Goal: Task Accomplishment & Management: Use online tool/utility

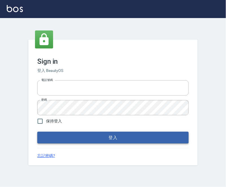
type input "25866822"
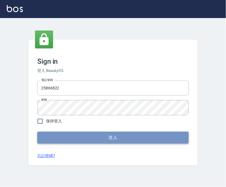
click at [85, 136] on button "登入" at bounding box center [112, 138] width 151 height 12
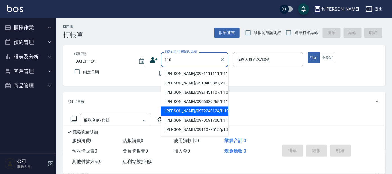
click at [204, 113] on li "[PERSON_NAME]/0972248124/i110" at bounding box center [195, 111] width 68 height 9
type input "[PERSON_NAME]/0972248124/i110"
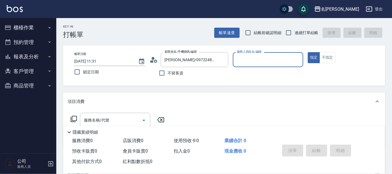
type input "Ada-9"
click at [152, 61] on icon at bounding box center [151, 61] width 3 height 3
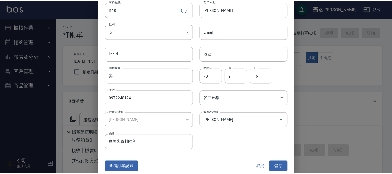
scroll to position [21, 0]
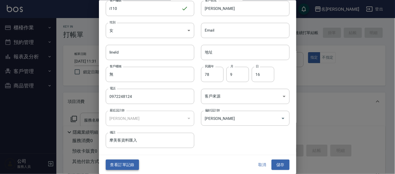
click at [130, 163] on button "查看訂單記錄" at bounding box center [122, 165] width 33 height 10
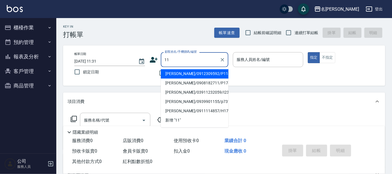
type input "119"
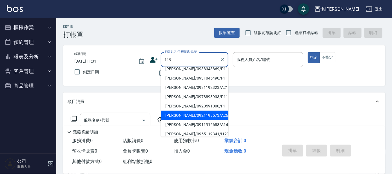
scroll to position [105, 0]
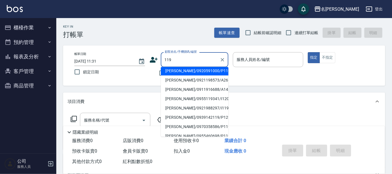
click at [163, 59] on div "119 顧客姓名/手機號碼/編號" at bounding box center [195, 59] width 68 height 15
click at [163, 58] on div "119 顧客姓名/手機號碼/編號" at bounding box center [195, 59] width 68 height 15
drag, startPoint x: 173, startPoint y: 60, endPoint x: 162, endPoint y: 59, distance: 11.3
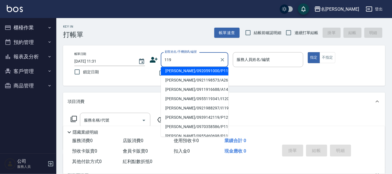
click at [162, 59] on div "119 顧客姓名/手機號碼/編號" at bounding box center [195, 59] width 68 height 15
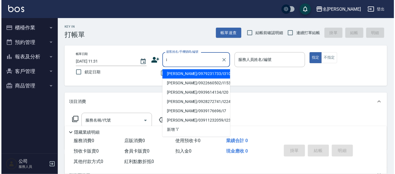
scroll to position [0, 0]
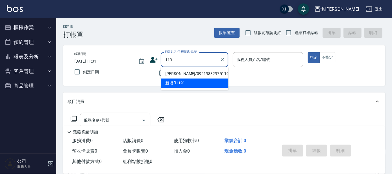
drag, startPoint x: 185, startPoint y: 73, endPoint x: 182, endPoint y: 71, distance: 3.7
click at [186, 71] on li "[PERSON_NAME]/0921988297/i119" at bounding box center [195, 73] width 68 height 9
type input "[PERSON_NAME]/0921988297/i119"
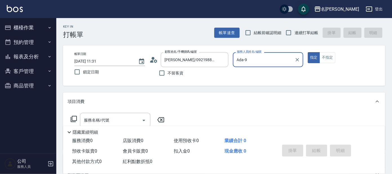
type input "Ada-9"
click at [162, 58] on div "[PERSON_NAME]/0921988297/i119 顧客姓名/手機號碼/編號" at bounding box center [195, 59] width 68 height 15
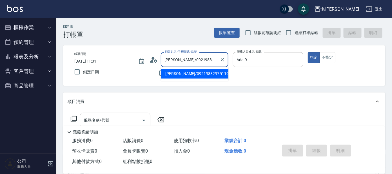
click at [158, 61] on icon at bounding box center [154, 60] width 8 height 8
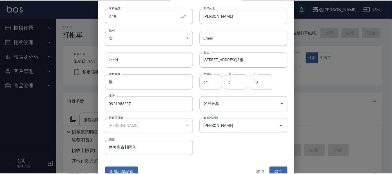
scroll to position [21, 0]
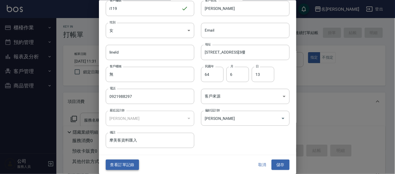
click at [115, 165] on button "查看訂單記錄" at bounding box center [122, 165] width 33 height 10
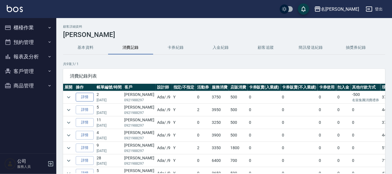
click at [87, 95] on link "詳情" at bounding box center [85, 97] width 18 height 9
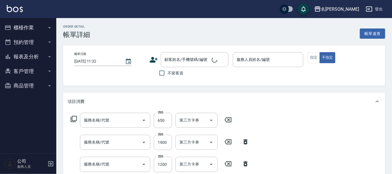
type input "[DATE] 13:29"
type input "Ada-9"
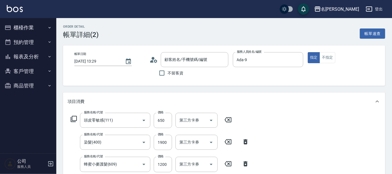
type input "頭皮隔離"
type input "頭皮零敏感(111)"
type input "染髮(400)"
type input "蜂蜜小麥護髮(609)"
type input "[PERSON_NAME]/0921988297/i119"
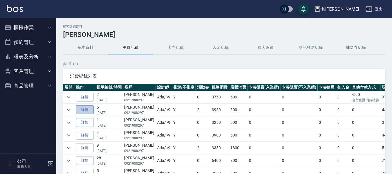
click at [82, 108] on link "詳情" at bounding box center [85, 109] width 18 height 9
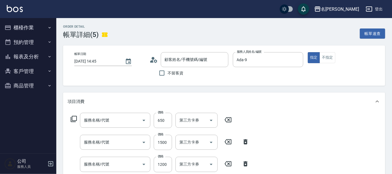
type input "[DATE] 14:45"
type input "Ada-9"
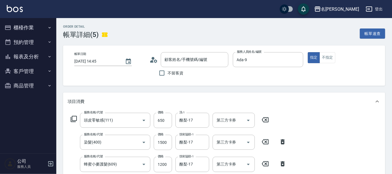
type input "頭皮零敏感(111)"
type input "染髮(400)"
type input "蜂蜜小麥護髮(609)"
type input "剪髮 講師級設計師(300)"
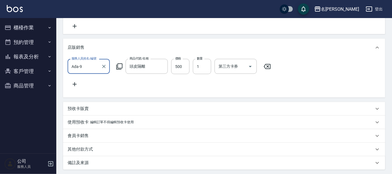
type input "[PERSON_NAME]/0921988297/i119"
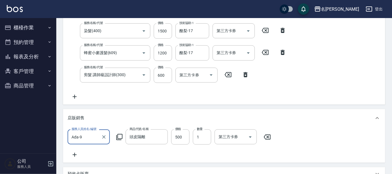
scroll to position [76, 0]
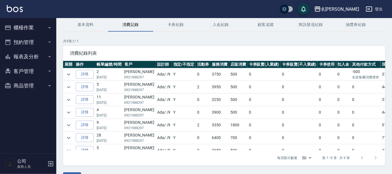
scroll to position [35, 0]
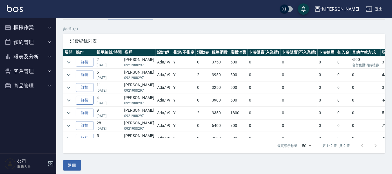
click at [85, 99] on link "詳情" at bounding box center [85, 100] width 18 height 9
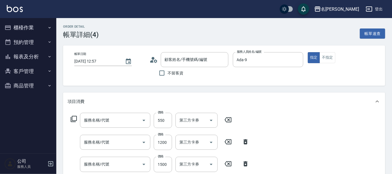
type input "[DATE] 12:57"
type input "Ada-9"
type input "剪髮 講師級設計師(300)"
type input "蜂蜜小麥護髮(609)"
type input "染髮(400)"
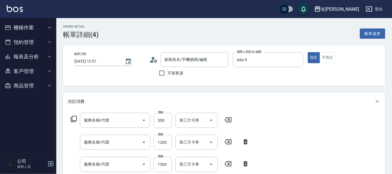
type input "頭皮零敏感(111)"
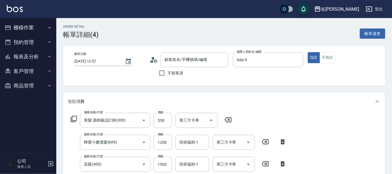
type input "[PERSON_NAME]/0921988297/i119"
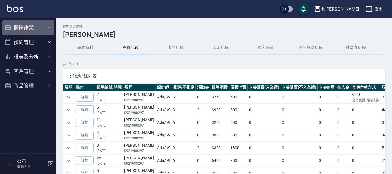
click at [39, 30] on button "櫃檯作業" at bounding box center [28, 27] width 52 height 15
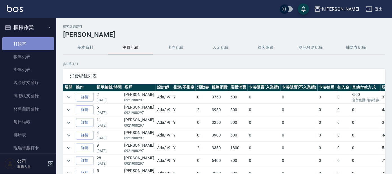
click at [41, 41] on link "打帳單" at bounding box center [28, 43] width 52 height 13
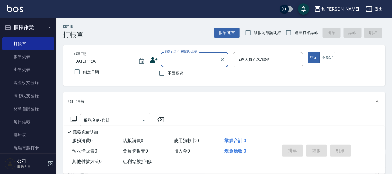
click at [189, 58] on input "顧客姓名/手機號碼/編號" at bounding box center [190, 60] width 54 height 10
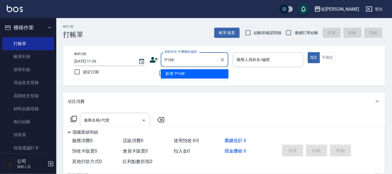
type input "P1688"
click at [221, 61] on icon "Clear" at bounding box center [223, 60] width 6 height 6
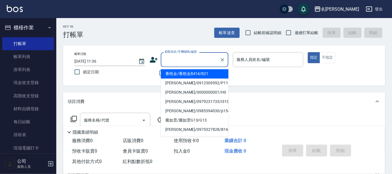
click at [47, 24] on button "櫃檯作業" at bounding box center [28, 27] width 52 height 15
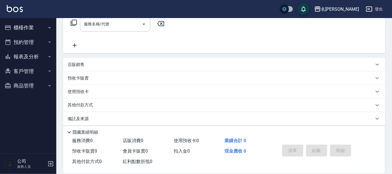
scroll to position [100, 0]
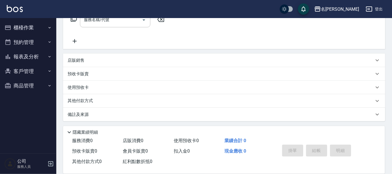
click at [32, 72] on button "客戶管理" at bounding box center [28, 71] width 52 height 15
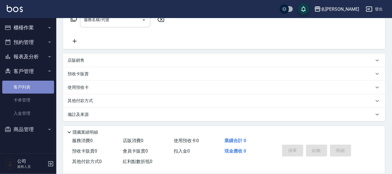
click at [34, 89] on link "客戶列表" at bounding box center [28, 87] width 52 height 13
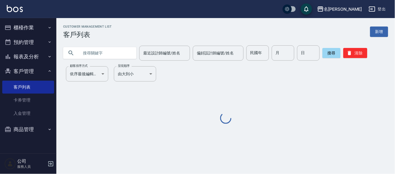
click at [112, 54] on input "text" at bounding box center [105, 52] width 53 height 15
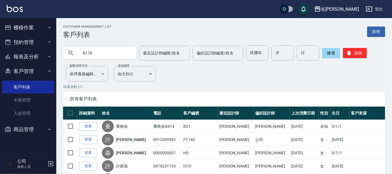
type input "B178"
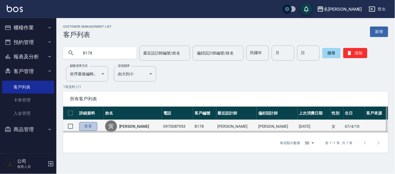
click at [89, 125] on link "查看" at bounding box center [88, 126] width 18 height 9
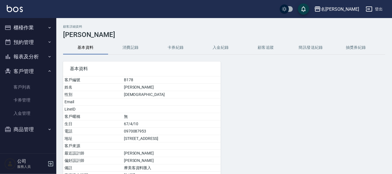
click at [132, 48] on button "消費記錄" at bounding box center [130, 48] width 45 height 14
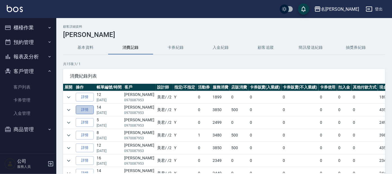
click at [87, 110] on link "詳情" at bounding box center [85, 109] width 18 height 9
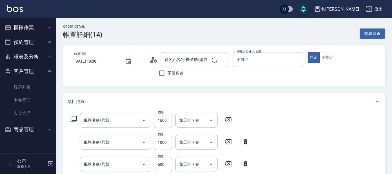
type input "[DATE] 18:08"
type input "美君-2"
type input "染髮(400)"
type input "姬麗絲護髮(606)"
type input "剪髮 講師級設計師(300)"
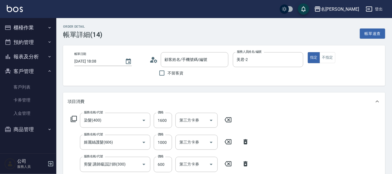
type input "頭皮零敏感(111)"
type input "[PERSON_NAME]/0970087953/B178"
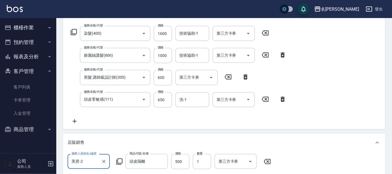
scroll to position [141, 0]
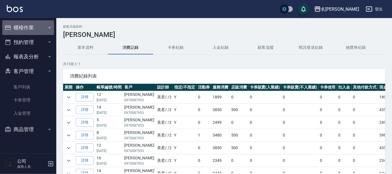
click at [35, 28] on button "櫃檯作業" at bounding box center [28, 27] width 52 height 15
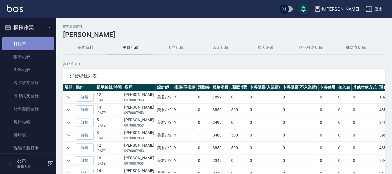
click at [30, 40] on link "打帳單" at bounding box center [28, 43] width 52 height 13
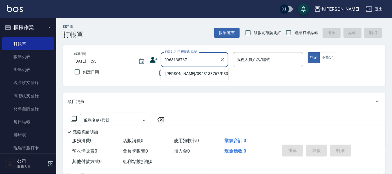
click at [204, 71] on li "[PERSON_NAME]/0963138767/P3361" at bounding box center [195, 73] width 68 height 9
type input "[PERSON_NAME]/0963138767/P3361"
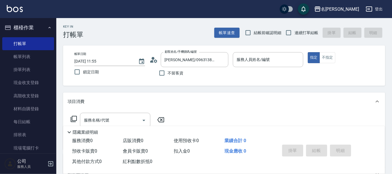
click at [204, 71] on div "不留客資" at bounding box center [189, 73] width 79 height 12
click at [205, 71] on div "不留客資" at bounding box center [189, 73] width 79 height 12
drag, startPoint x: 205, startPoint y: 71, endPoint x: 264, endPoint y: 59, distance: 60.6
click at [225, 58] on input "服務人員姓名/編號" at bounding box center [269, 60] width 66 height 10
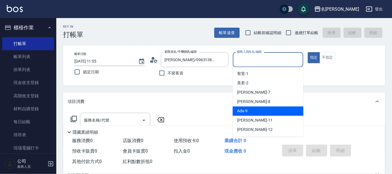
drag, startPoint x: 257, startPoint y: 110, endPoint x: 302, endPoint y: 96, distance: 47.2
click at [225, 110] on div "Ada -9" at bounding box center [268, 111] width 71 height 9
type input "Ada-9"
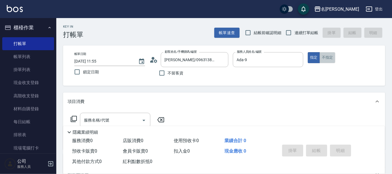
drag, startPoint x: 333, startPoint y: 61, endPoint x: 330, endPoint y: 56, distance: 5.4
click at [225, 60] on button "不指定" at bounding box center [328, 57] width 16 height 11
click at [75, 116] on icon at bounding box center [73, 119] width 7 height 7
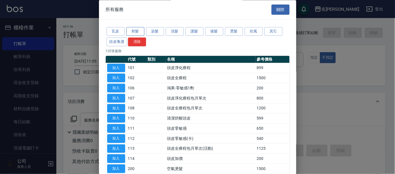
click at [137, 28] on button "剪髮" at bounding box center [135, 31] width 18 height 9
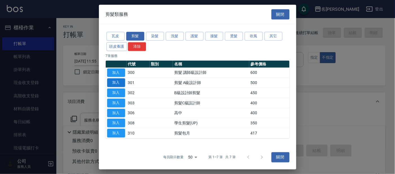
click at [118, 83] on button "加入" at bounding box center [116, 82] width 18 height 9
type input "剪髮 A級設計師(301)"
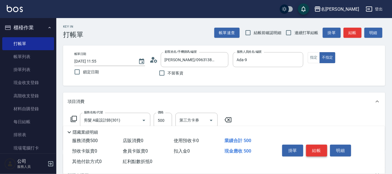
drag, startPoint x: 323, startPoint y: 145, endPoint x: 327, endPoint y: 143, distance: 4.4
click at [225, 145] on button "結帳" at bounding box center [316, 151] width 21 height 12
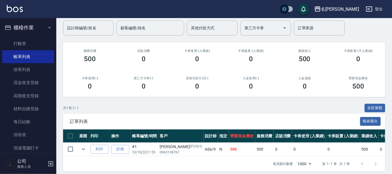
scroll to position [54, 0]
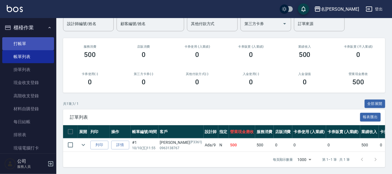
click at [18, 44] on link "打帳單" at bounding box center [28, 43] width 52 height 13
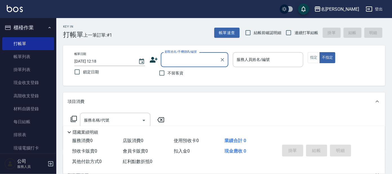
click at [180, 61] on input "顧客姓名/手機號碼/編號" at bounding box center [190, 60] width 54 height 10
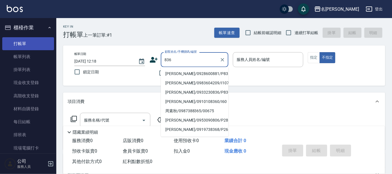
type input "836"
click at [28, 42] on link "打帳單" at bounding box center [28, 43] width 52 height 13
